Goal: Obtain resource: Download file/media

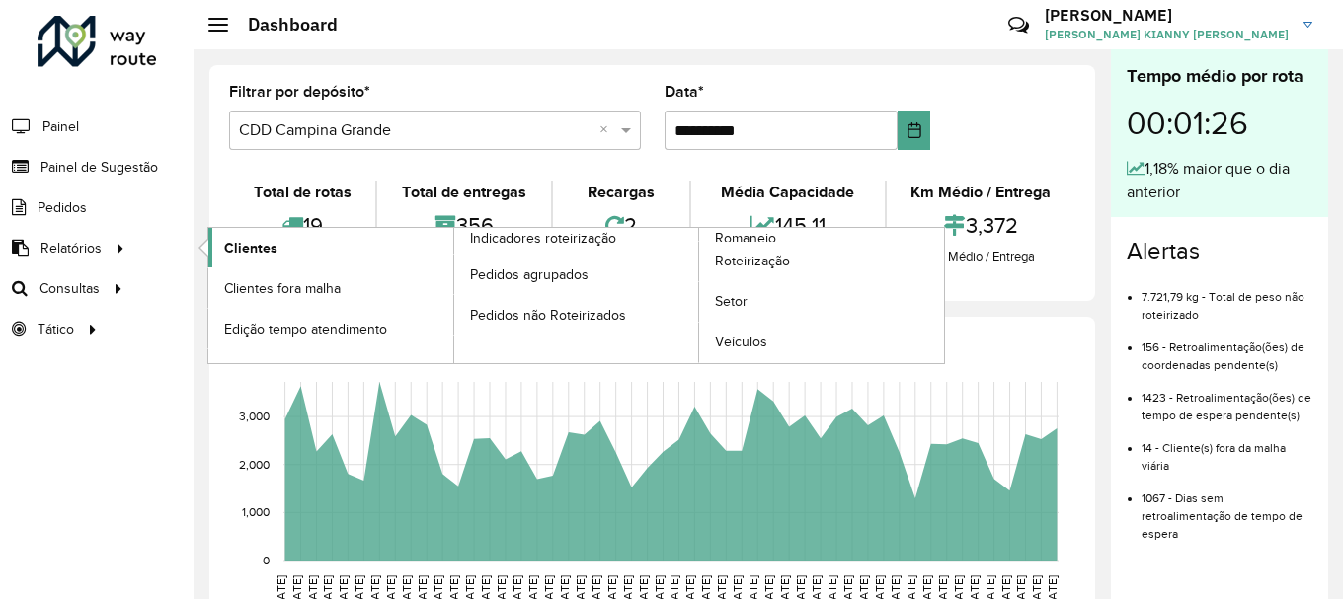
click at [301, 253] on link "Clientes" at bounding box center [330, 248] width 245 height 40
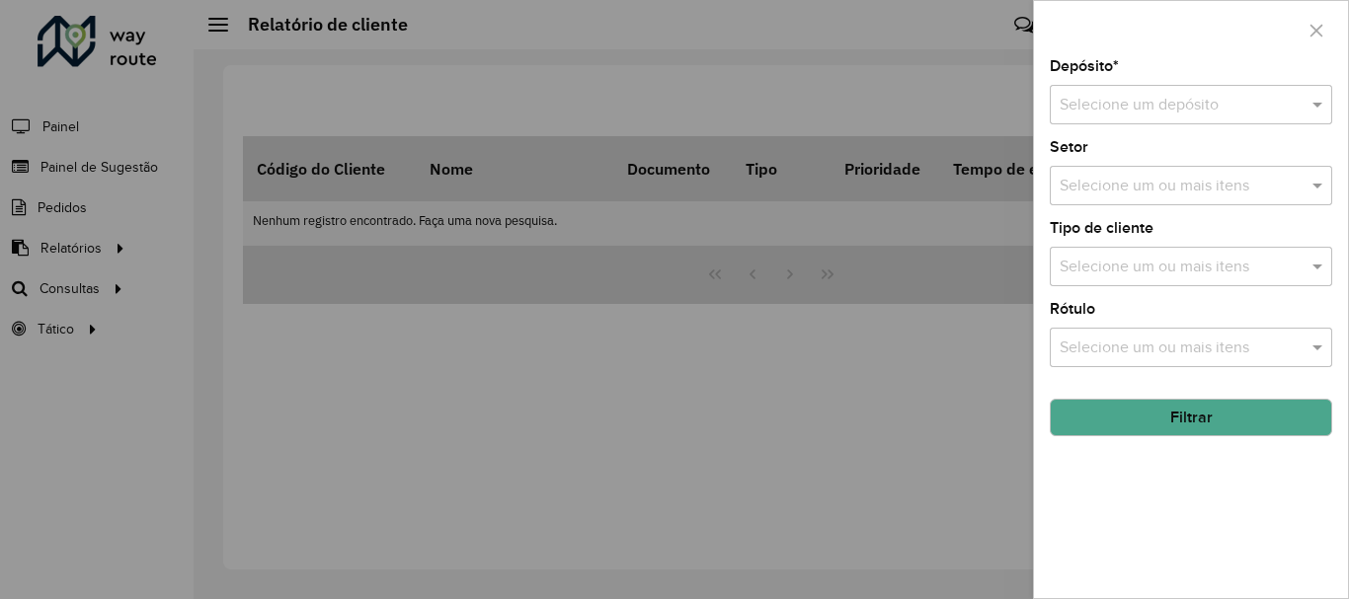
click at [951, 303] on div at bounding box center [674, 299] width 1349 height 599
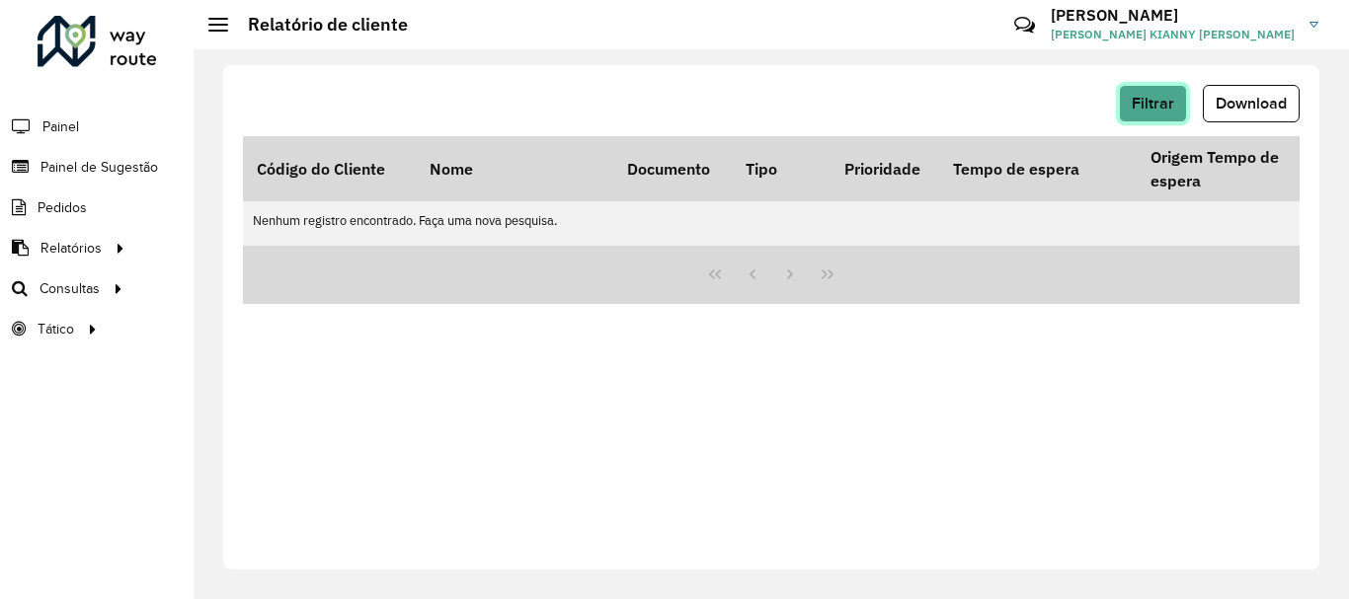
click at [1153, 106] on span "Filtrar" at bounding box center [1153, 103] width 42 height 17
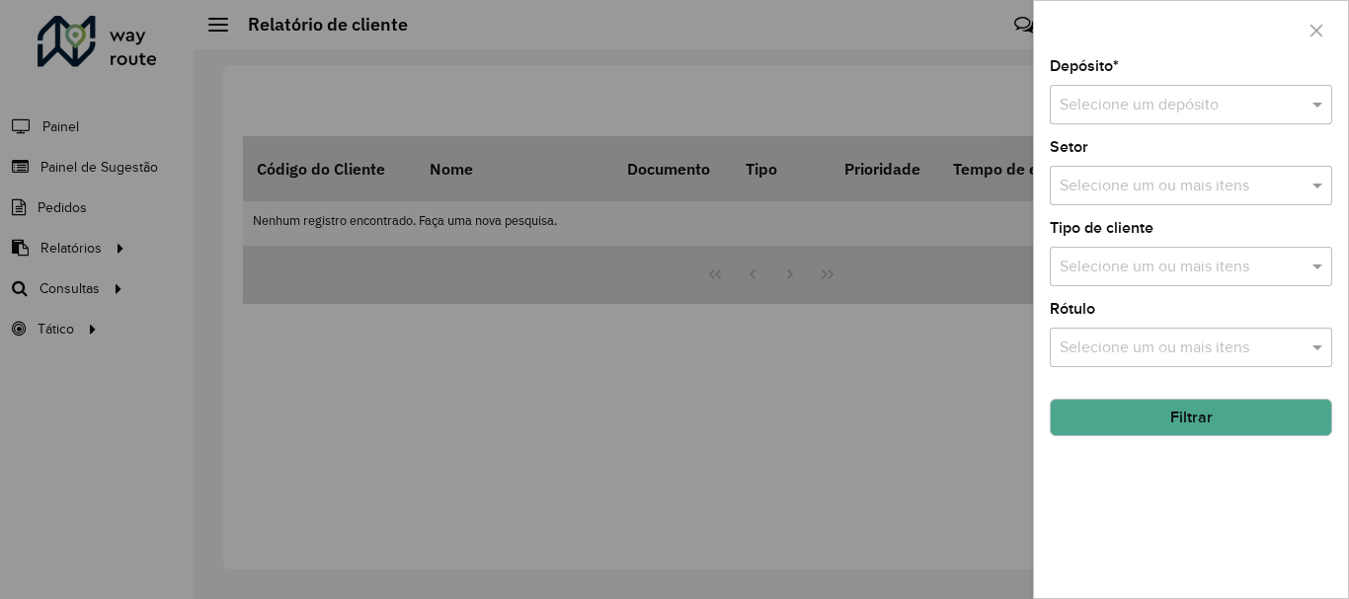
click at [795, 206] on div at bounding box center [674, 299] width 1349 height 599
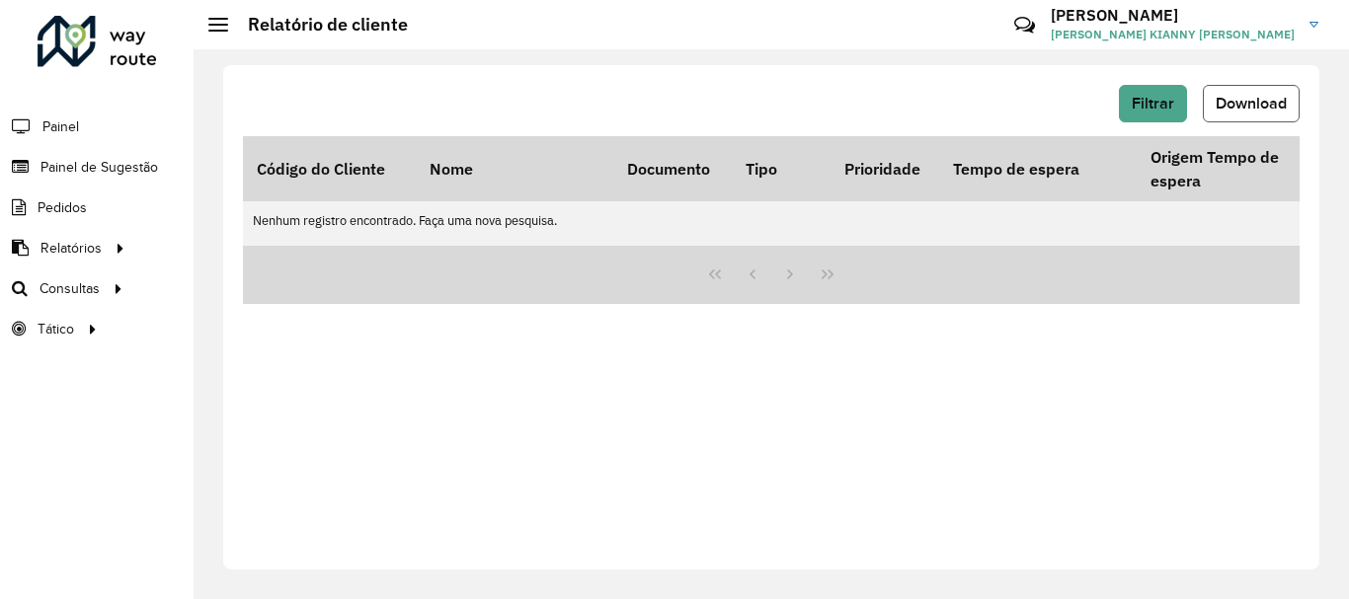
click at [1221, 105] on span "Download" at bounding box center [1251, 103] width 71 height 17
click at [1158, 114] on button "Filtrar" at bounding box center [1153, 104] width 68 height 38
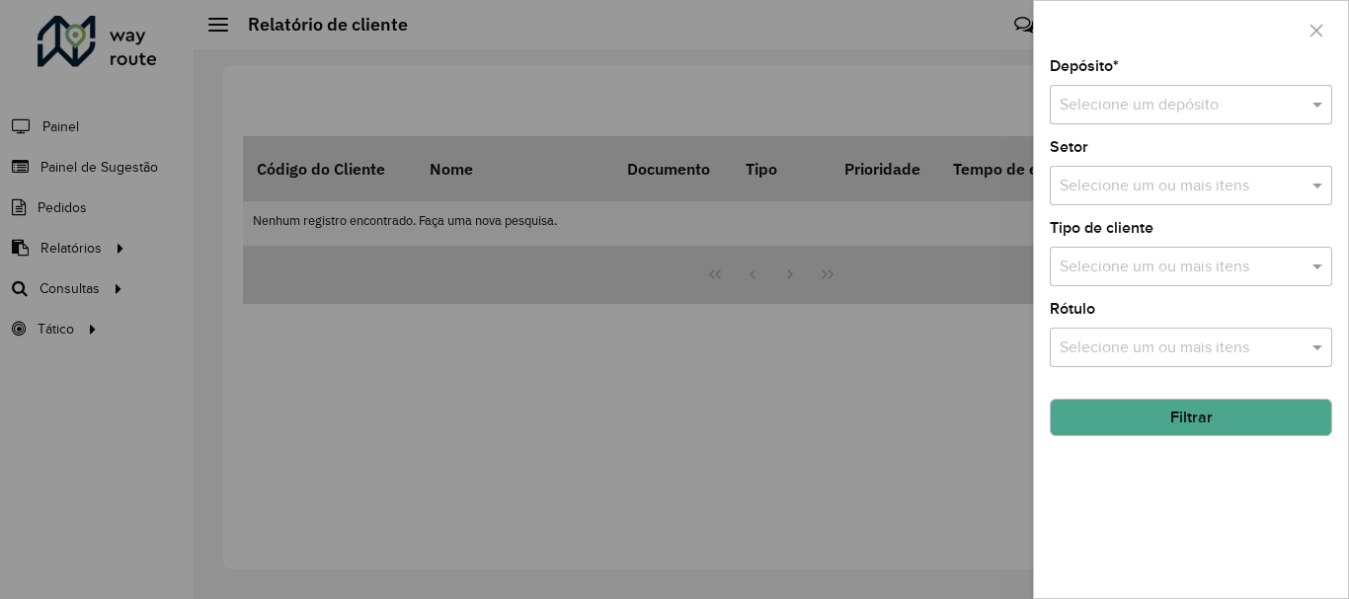
click at [1191, 118] on div "Selecione um depósito" at bounding box center [1191, 105] width 282 height 40
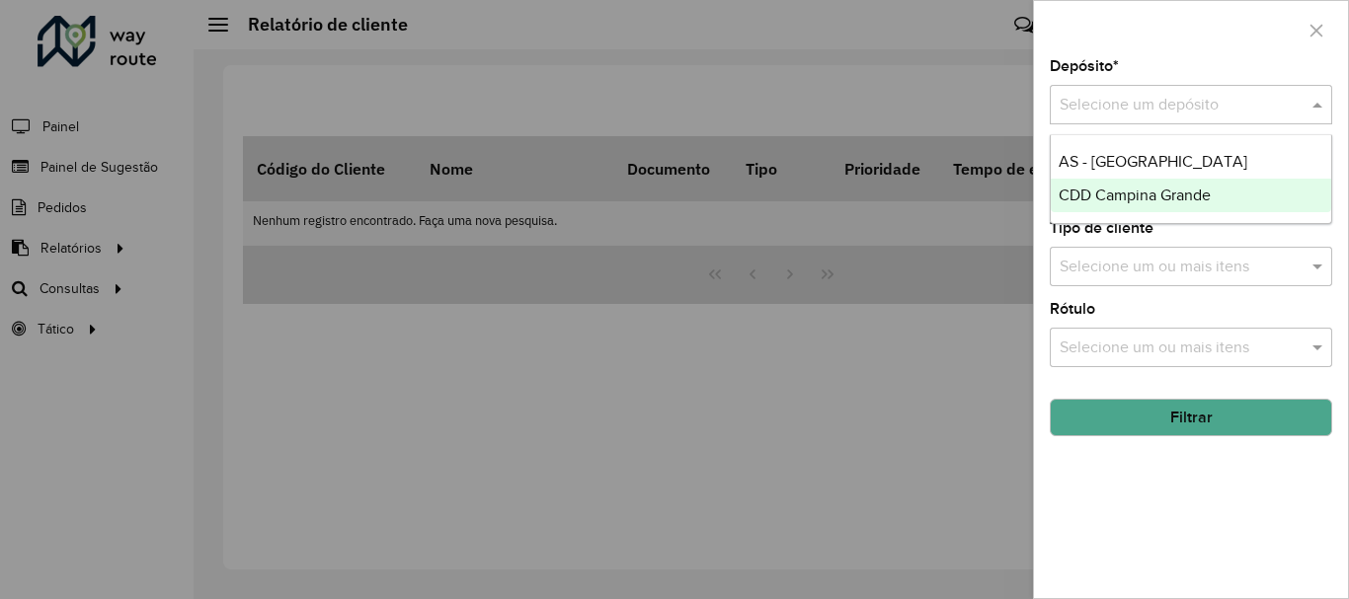
click at [1158, 192] on span "CDD Campina Grande" at bounding box center [1135, 195] width 152 height 17
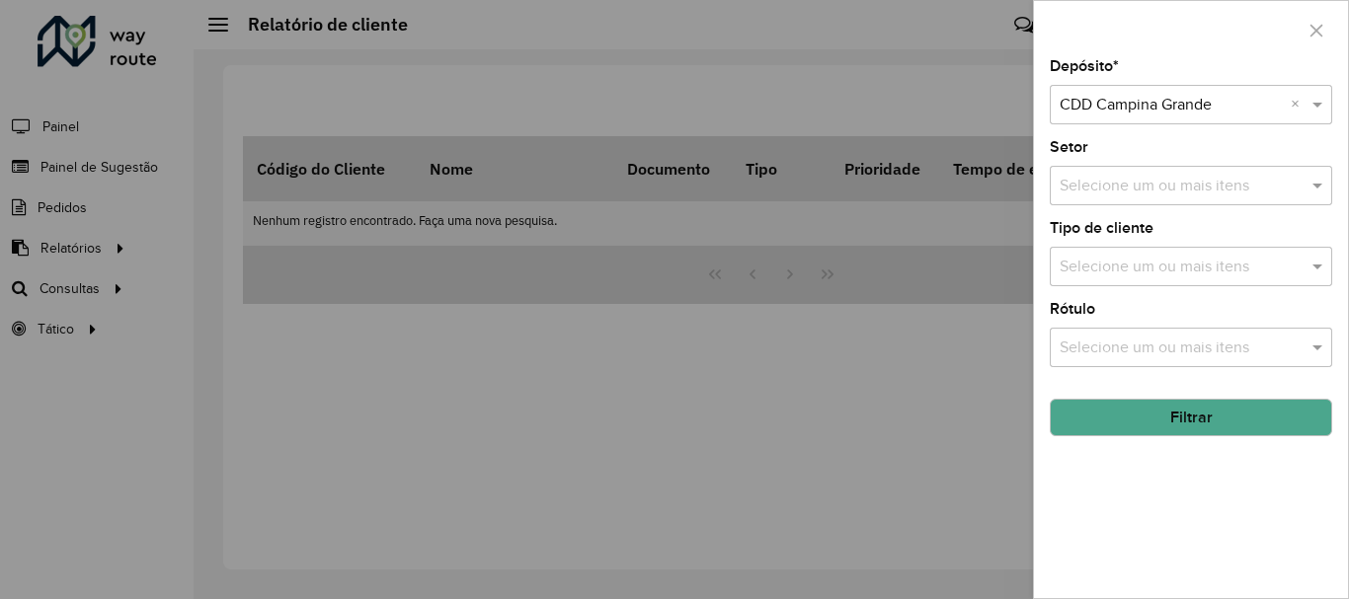
click at [1240, 433] on button "Filtrar" at bounding box center [1191, 418] width 282 height 38
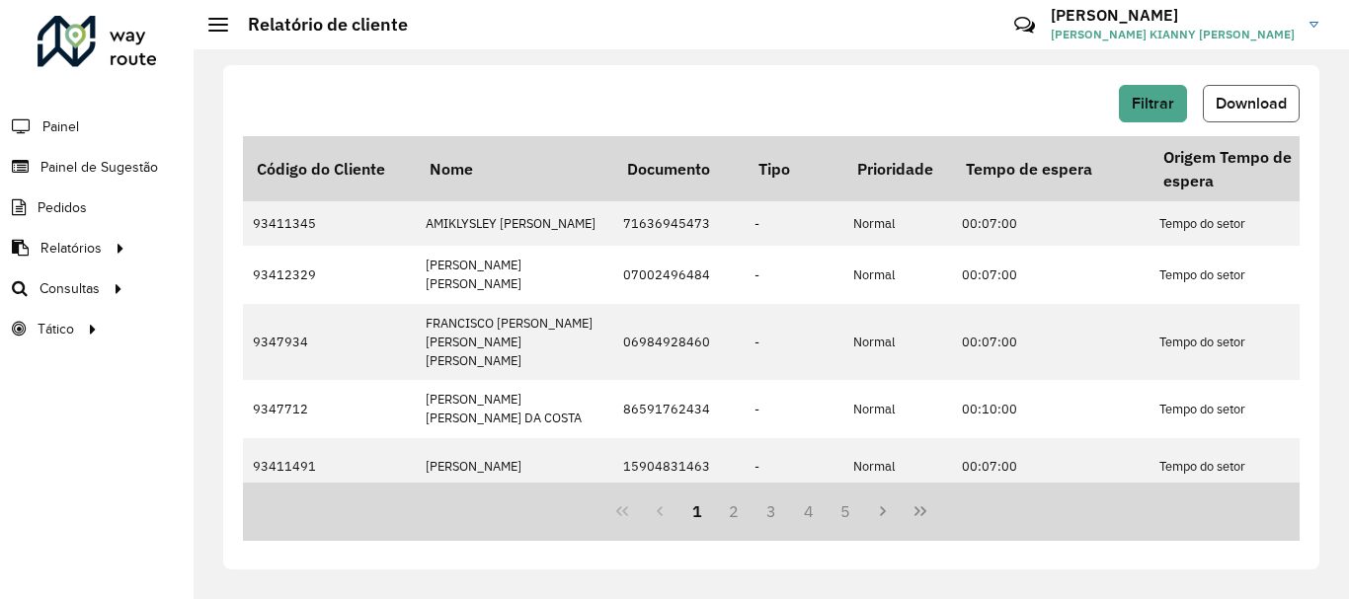
click at [1248, 108] on span "Download" at bounding box center [1251, 103] width 71 height 17
